Goal: Task Accomplishment & Management: Manage account settings

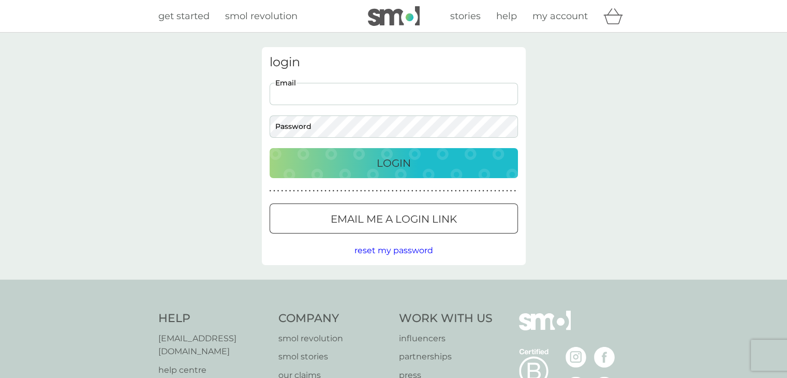
click at [329, 86] on input "Email" at bounding box center [394, 94] width 248 height 22
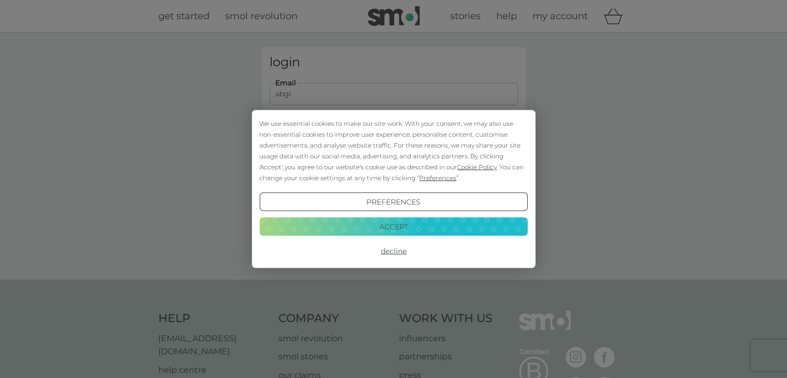
click at [331, 229] on button "Accept" at bounding box center [393, 226] width 268 height 19
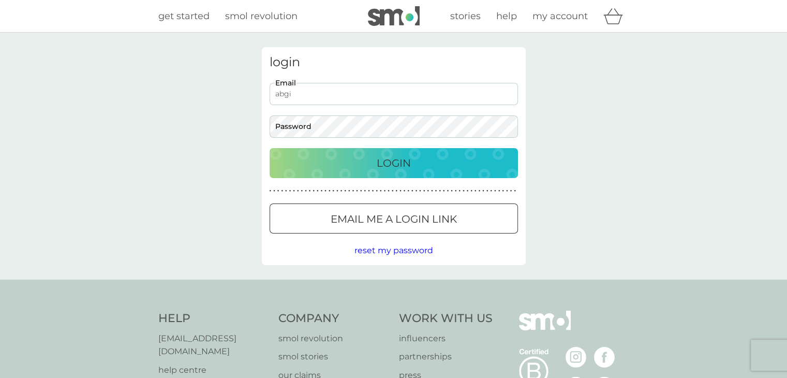
click at [305, 93] on input "abgi" at bounding box center [394, 94] width 248 height 22
type input "abigailehstoltzfus@Gmail.com"
click at [270, 148] on button "Login" at bounding box center [394, 163] width 248 height 30
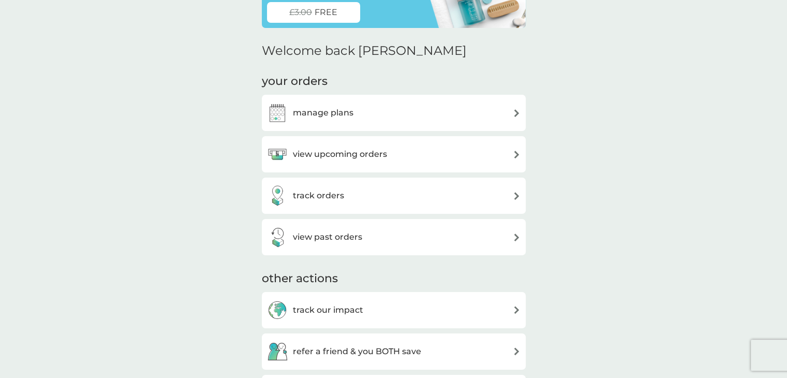
scroll to position [86, 0]
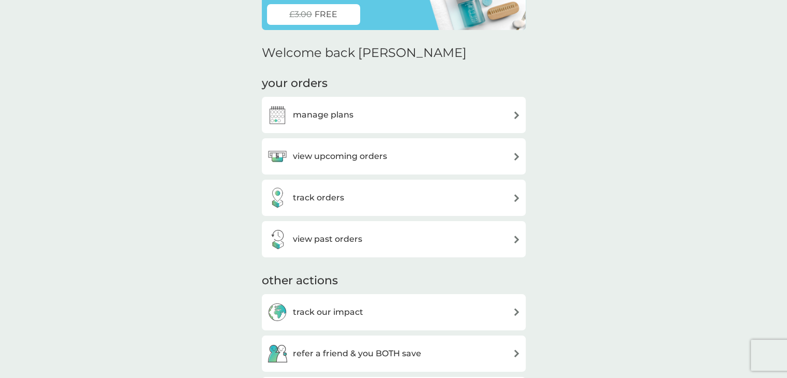
click at [333, 120] on h3 "manage plans" at bounding box center [323, 114] width 61 height 13
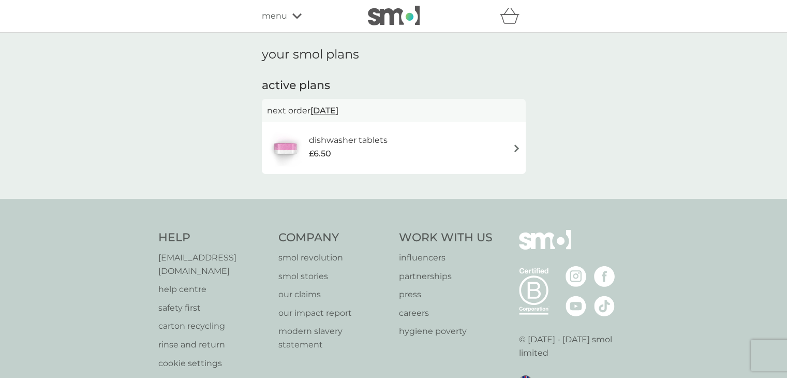
click at [372, 167] on div "dishwasher tablets £6.50" at bounding box center [394, 148] width 264 height 52
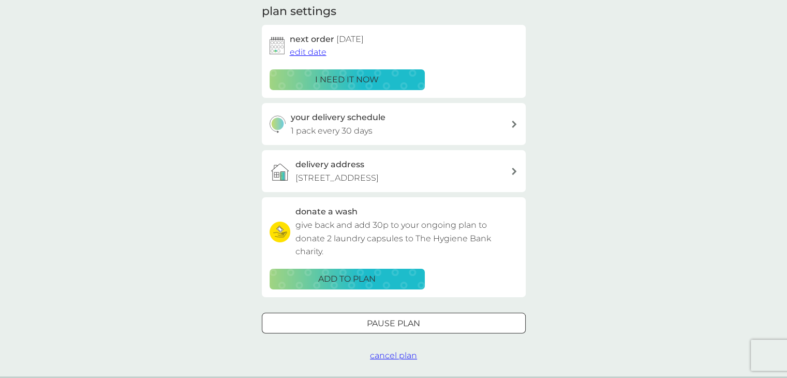
scroll to position [152, 0]
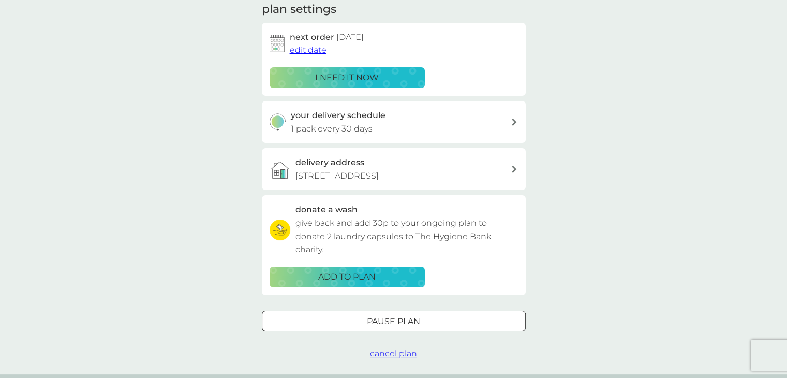
click at [372, 328] on p "Pause plan" at bounding box center [393, 321] width 53 height 13
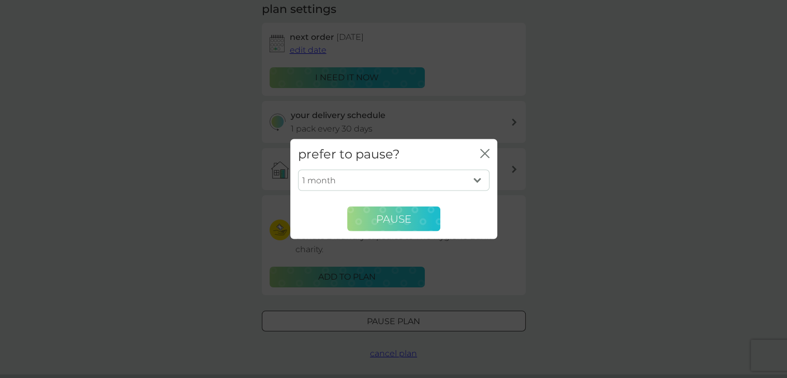
click at [377, 220] on span "Pause" at bounding box center [393, 218] width 35 height 12
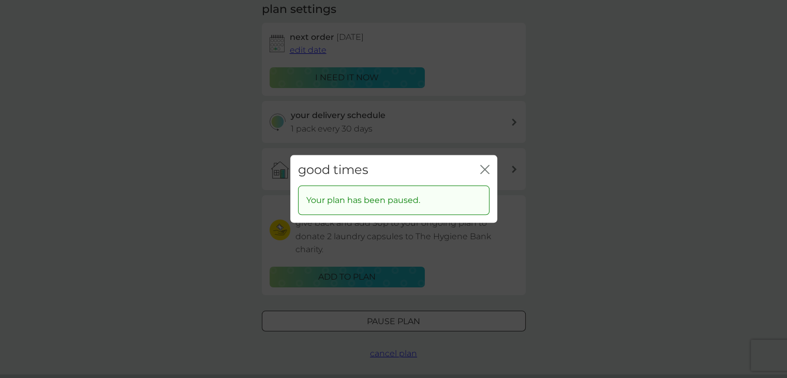
click at [485, 169] on icon "close" at bounding box center [487, 169] width 4 height 8
